Goal: Information Seeking & Learning: Learn about a topic

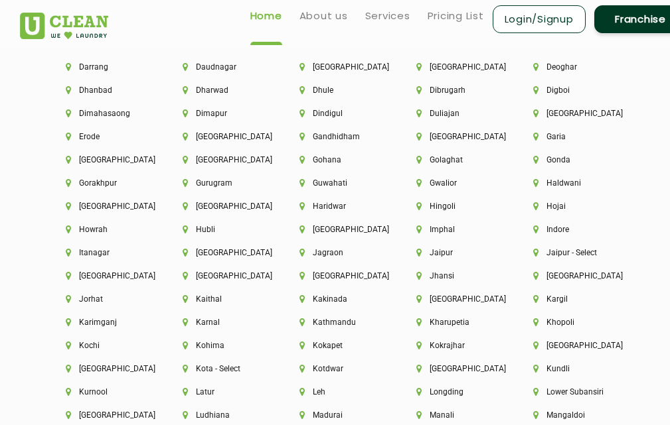
scroll to position [2862, 0]
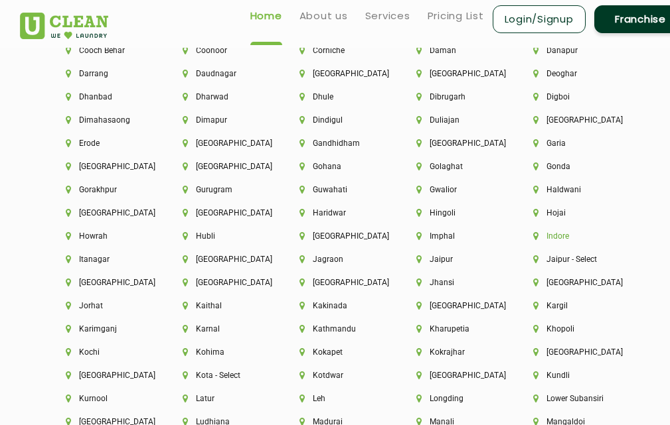
click at [561, 234] on li "Indore" at bounding box center [569, 236] width 72 height 9
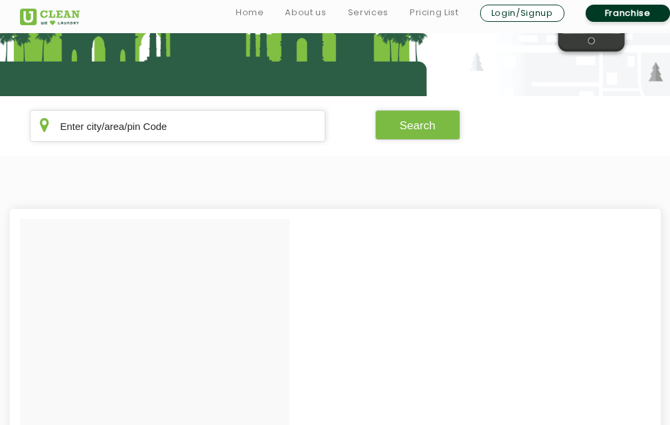
scroll to position [80, 0]
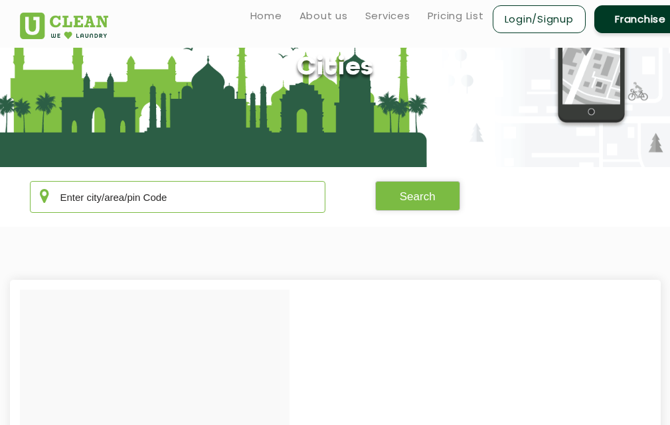
click at [154, 191] on input "text" at bounding box center [177, 197] width 295 height 32
type input "452001"
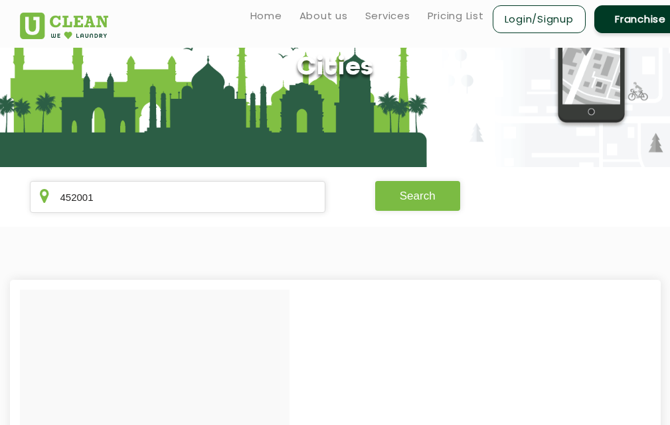
click at [441, 200] on button "Search" at bounding box center [417, 196] width 85 height 30
click at [428, 200] on button "Search" at bounding box center [417, 196] width 85 height 30
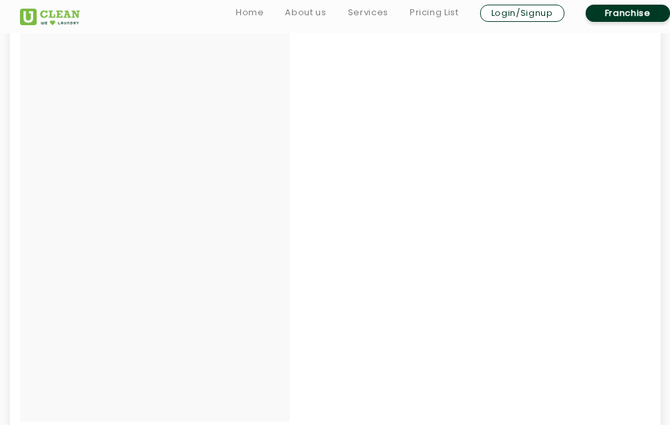
scroll to position [0, 0]
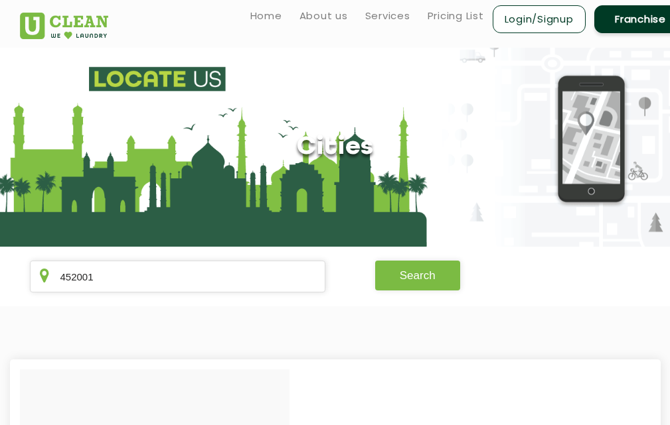
click at [396, 264] on button "Search" at bounding box center [417, 276] width 85 height 30
click at [425, 276] on button "Search" at bounding box center [417, 276] width 85 height 30
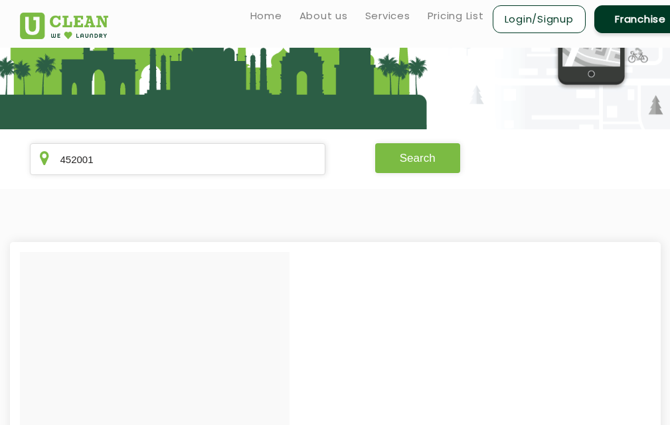
scroll to position [113, 0]
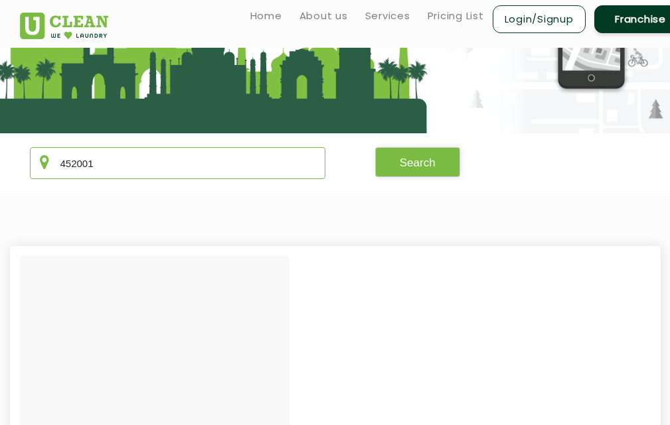
click at [161, 175] on input "452001" at bounding box center [177, 163] width 295 height 32
click at [425, 158] on button "Search" at bounding box center [417, 162] width 85 height 30
click at [445, 9] on link "Pricing List" at bounding box center [455, 16] width 56 height 16
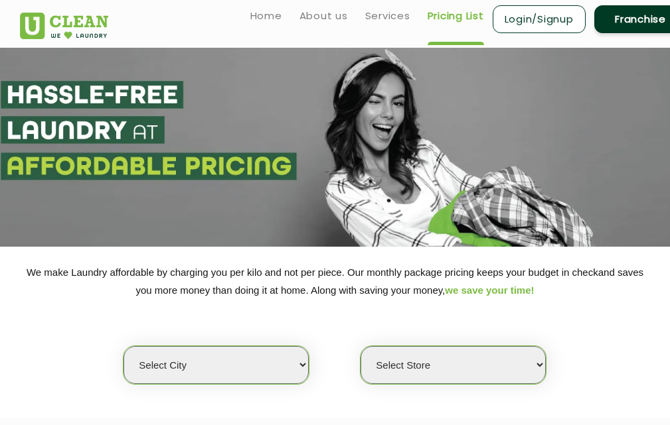
click at [305, 365] on select "Select city [GEOGRAPHIC_DATA] [GEOGRAPHIC_DATA] [GEOGRAPHIC_DATA] [GEOGRAPHIC_D…" at bounding box center [215, 365] width 185 height 38
select select "42"
click at [123, 346] on select "Select city [GEOGRAPHIC_DATA] [GEOGRAPHIC_DATA] [GEOGRAPHIC_DATA] [GEOGRAPHIC_D…" at bounding box center [215, 365] width 185 height 38
click at [438, 368] on select "Select Store" at bounding box center [452, 365] width 185 height 38
click at [538, 364] on select "Select Store" at bounding box center [452, 365] width 185 height 38
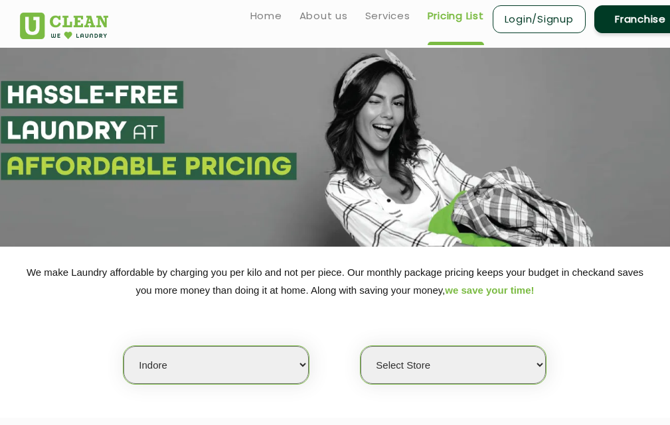
click at [538, 364] on select "Select Store" at bounding box center [452, 365] width 185 height 38
click at [360, 346] on select "Select Store" at bounding box center [452, 365] width 185 height 38
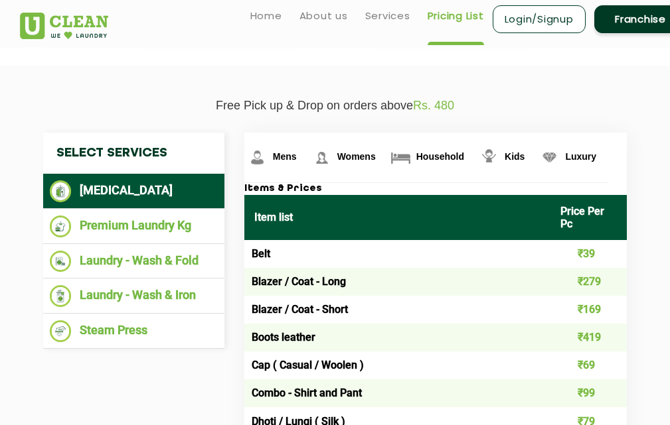
scroll to position [261, 0]
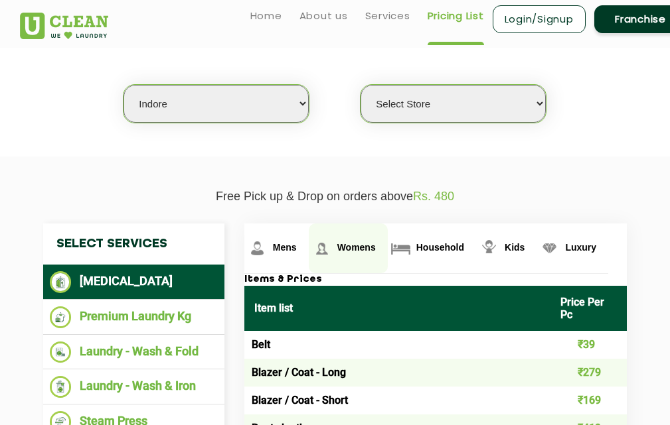
click at [362, 246] on span "Womens" at bounding box center [356, 247] width 38 height 11
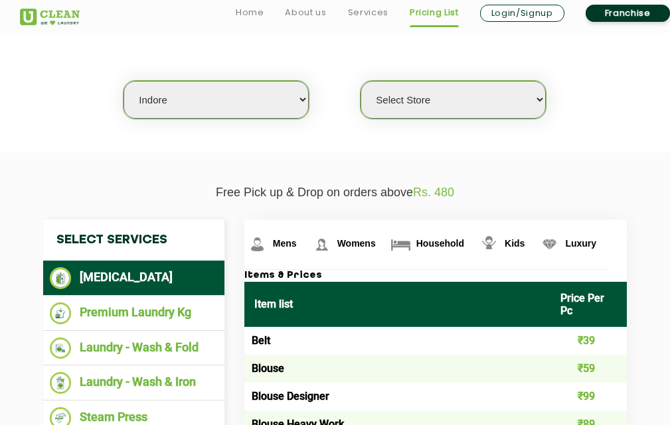
scroll to position [439, 0]
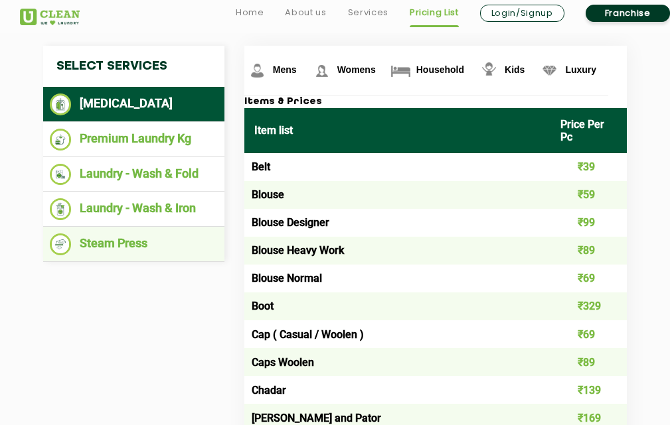
click at [184, 234] on li "Steam Press" at bounding box center [134, 245] width 168 height 22
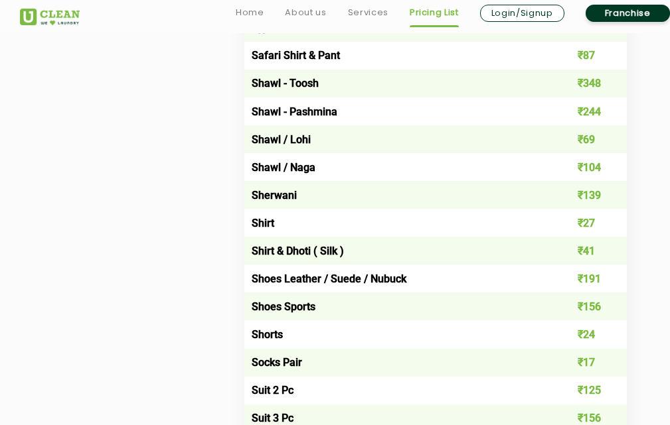
scroll to position [1928, 0]
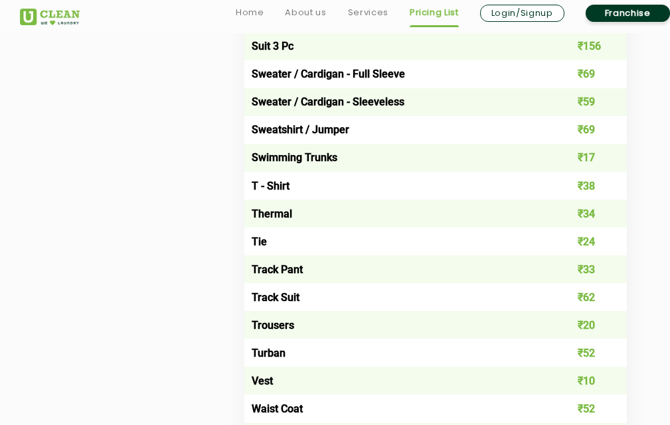
scroll to position [113, 0]
